Goal: Information Seeking & Learning: Understand process/instructions

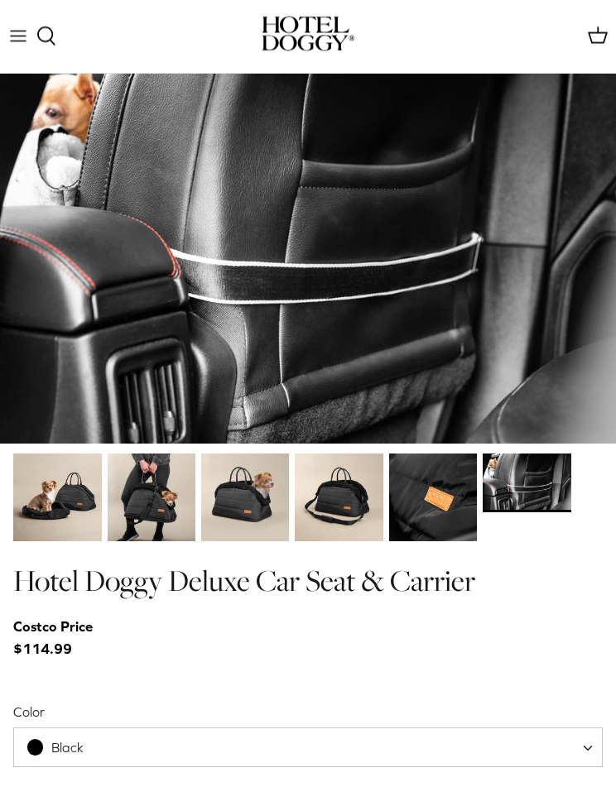
scroll to position [2006, 0]
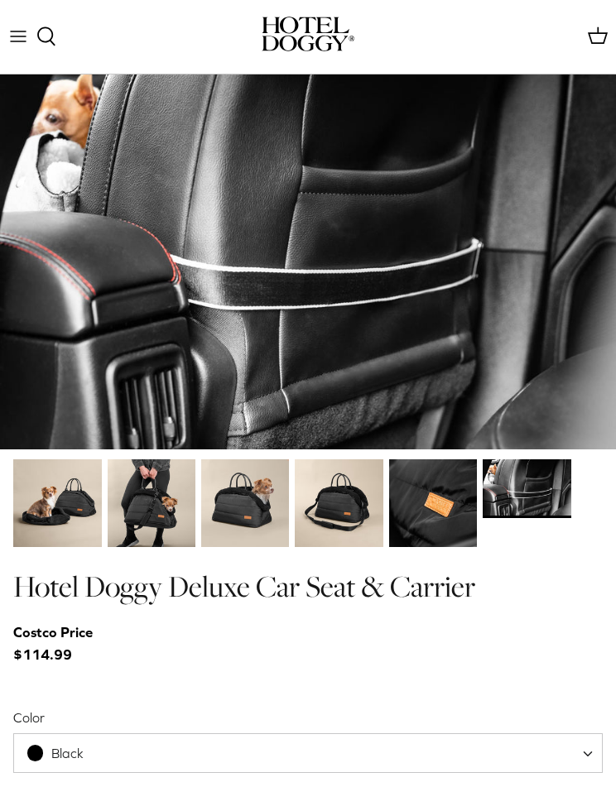
click at [551, 499] on img at bounding box center [526, 488] width 88 height 59
click at [357, 500] on img at bounding box center [339, 503] width 88 height 88
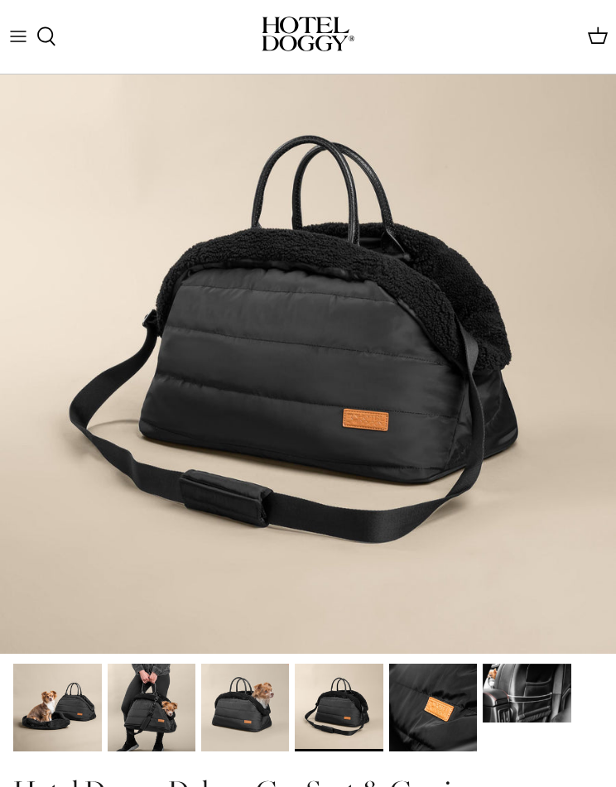
click at [235, 608] on img at bounding box center [308, 346] width 616 height 616
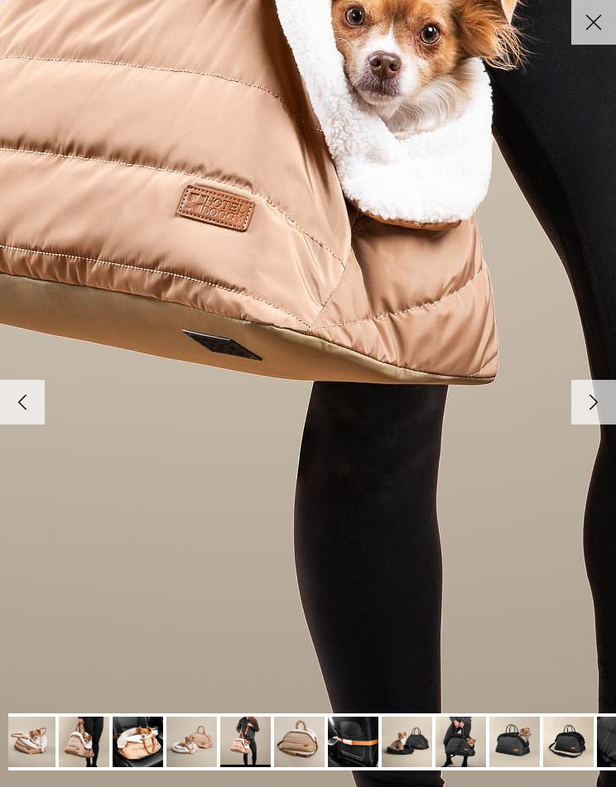
scroll to position [0, 2]
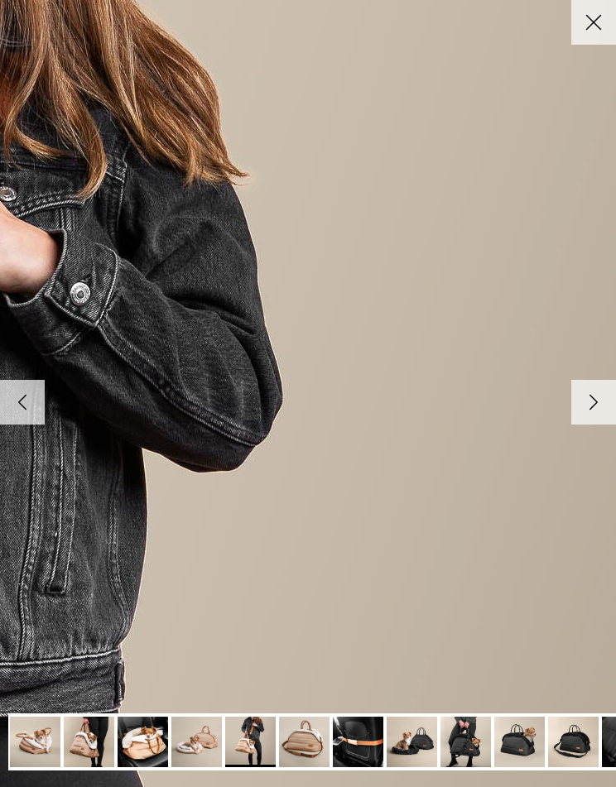
click at [583, 37] on link "Close" at bounding box center [593, 22] width 45 height 45
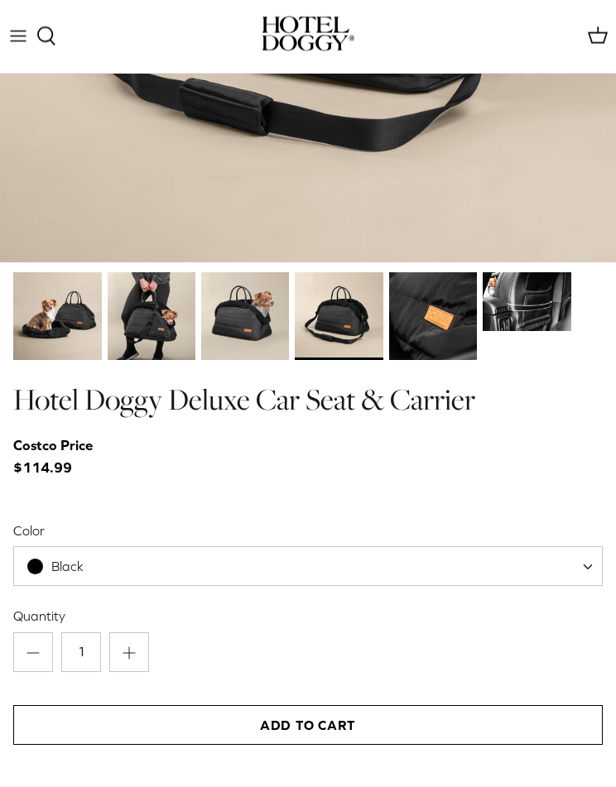
scroll to position [2365, 0]
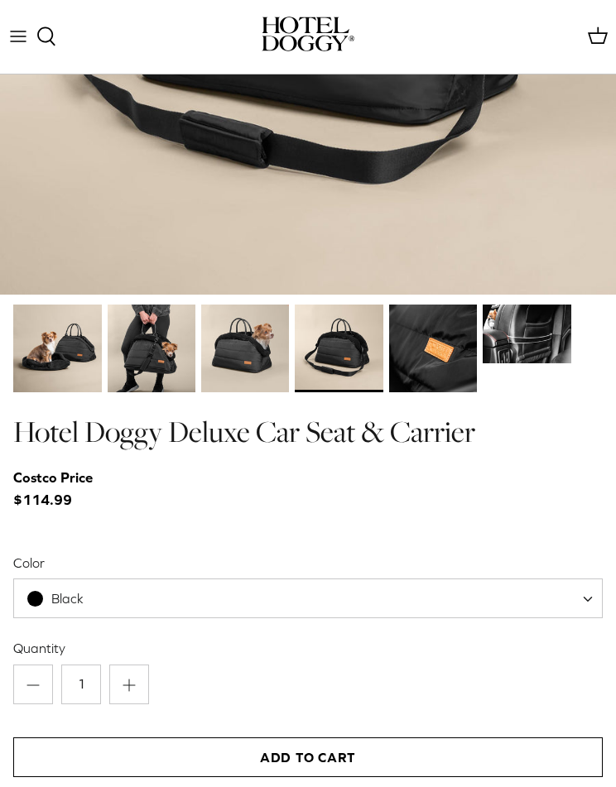
click at [302, 599] on span "Black" at bounding box center [307, 598] width 589 height 40
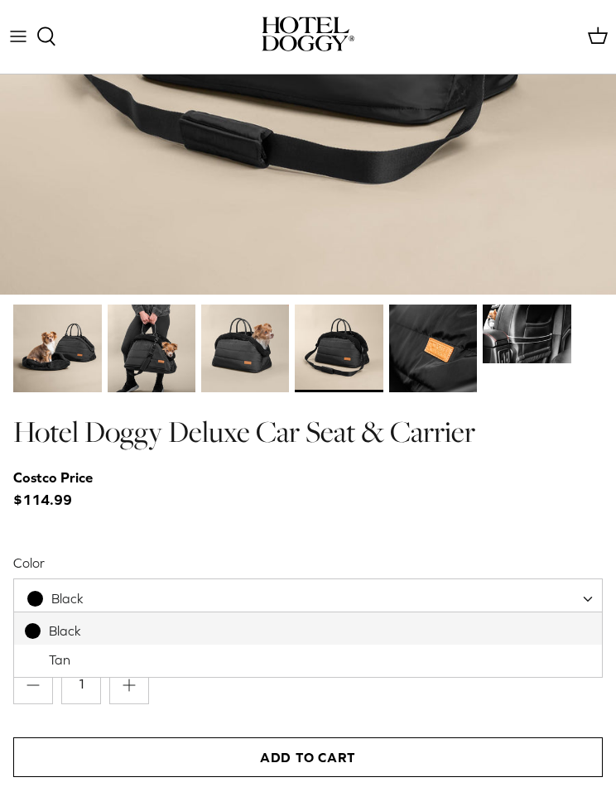
click at [425, 518] on div at bounding box center [307, 522] width 589 height 22
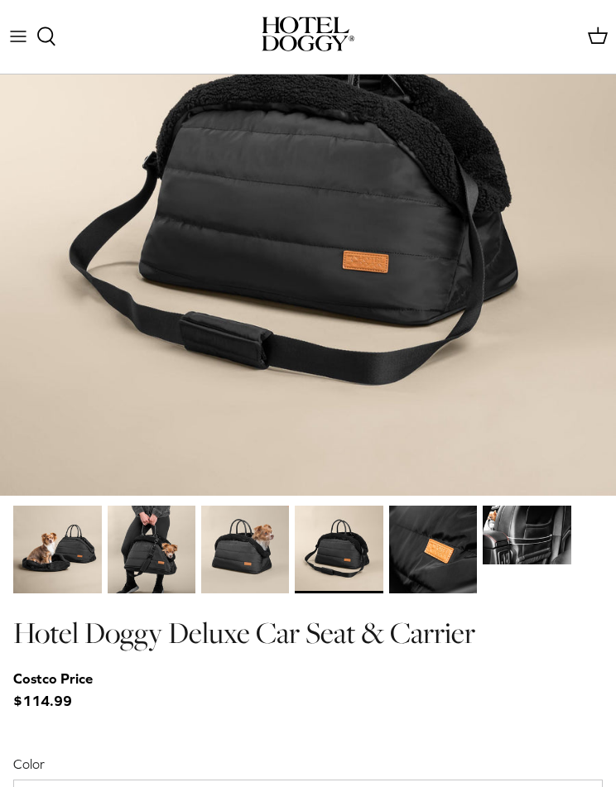
scroll to position [2162, 0]
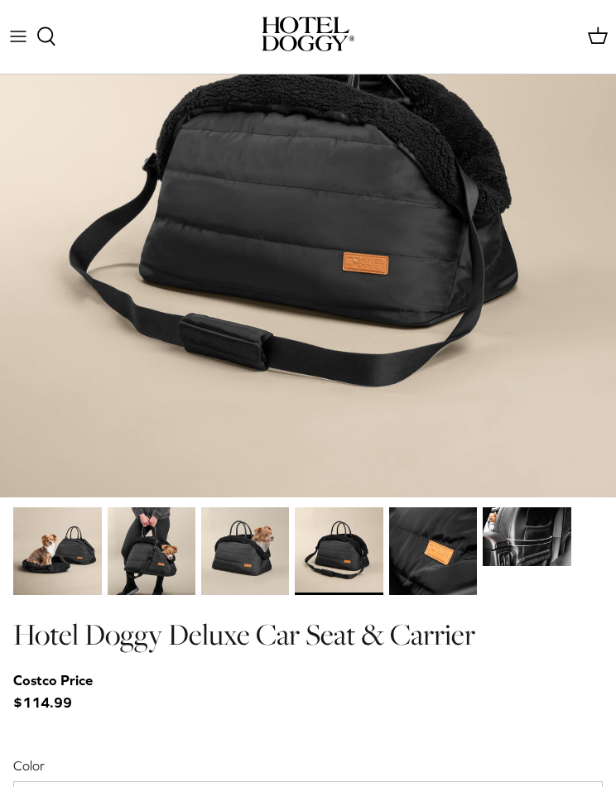
click at [434, 563] on img at bounding box center [433, 551] width 88 height 88
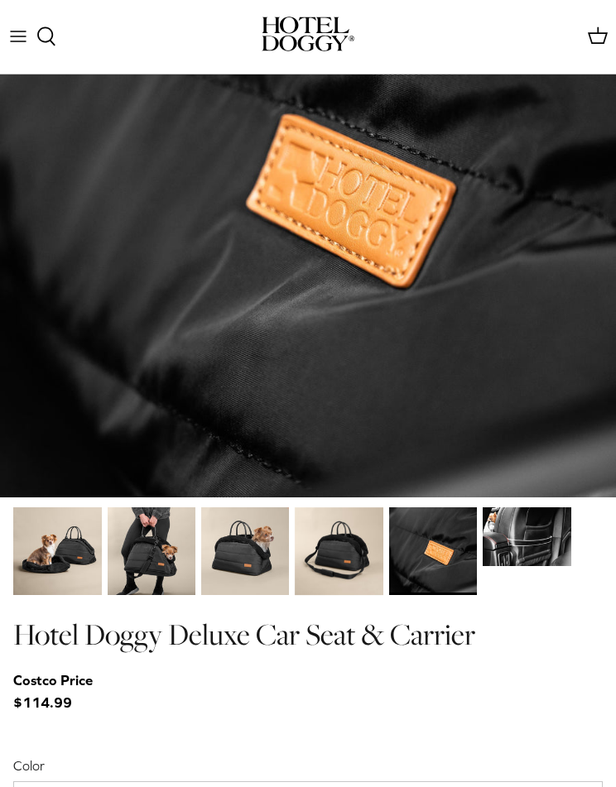
click at [363, 530] on img at bounding box center [339, 551] width 88 height 88
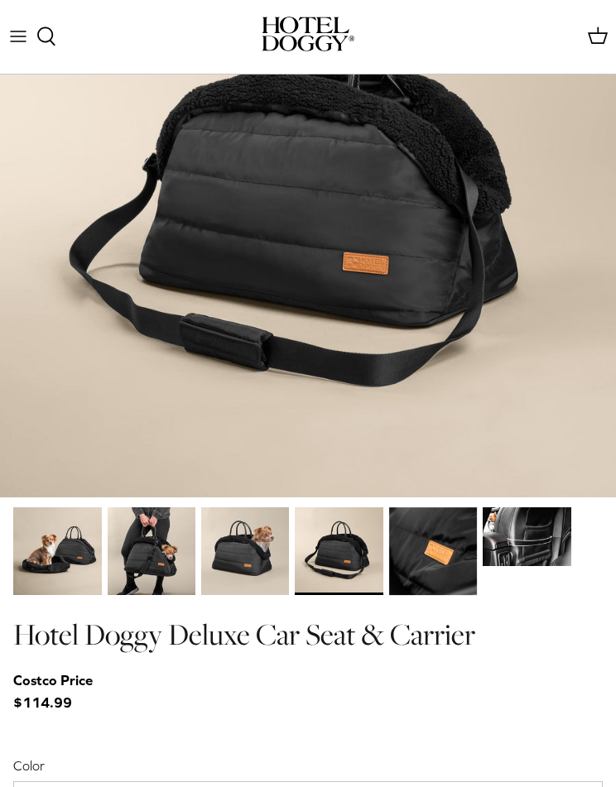
click at [253, 533] on img at bounding box center [245, 551] width 88 height 88
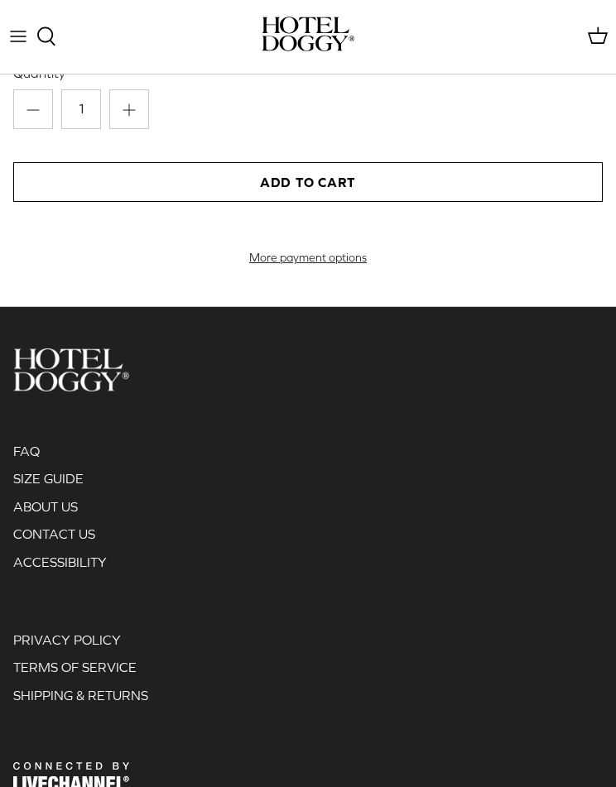
scroll to position [2898, 0]
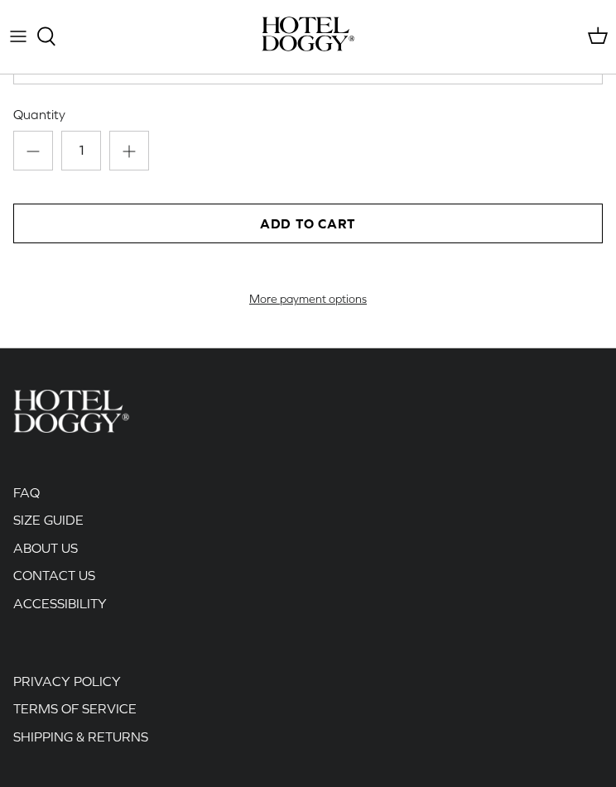
click at [80, 527] on link "SIZE GUIDE" at bounding box center [48, 519] width 70 height 15
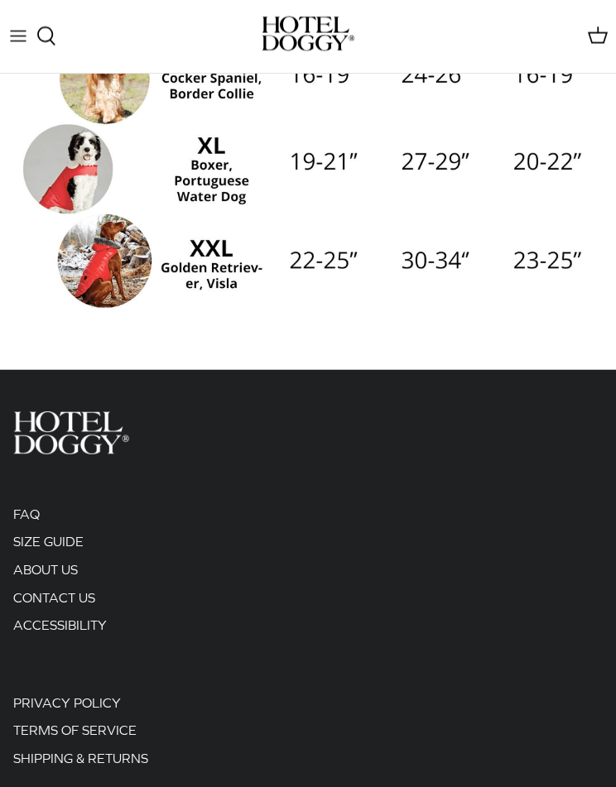
scroll to position [684, 0]
